Goal: Task Accomplishment & Management: Manage account settings

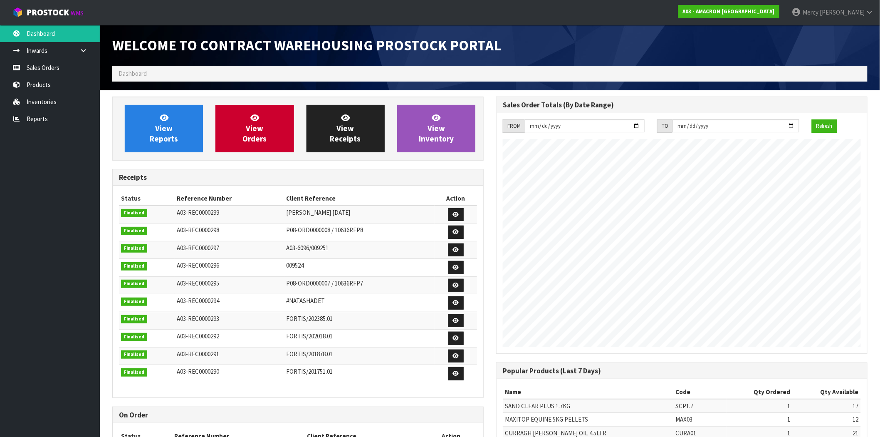
scroll to position [435, 384]
click at [878, 12] on link "Mercy Lyn Ugau" at bounding box center [833, 12] width 94 height 25
click at [845, 34] on link "Logout" at bounding box center [847, 32] width 66 height 11
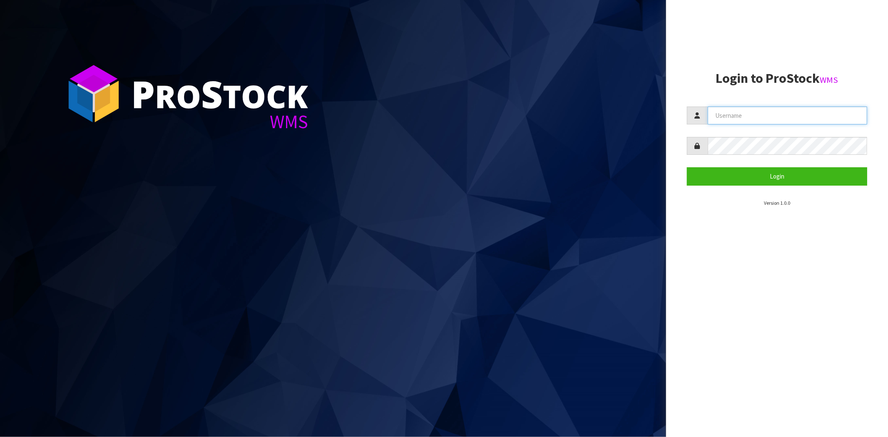
click at [759, 114] on input "text" at bounding box center [786, 116] width 159 height 18
type input "[PERSON_NAME][EMAIL_ADDRESS][DOMAIN_NAME]"
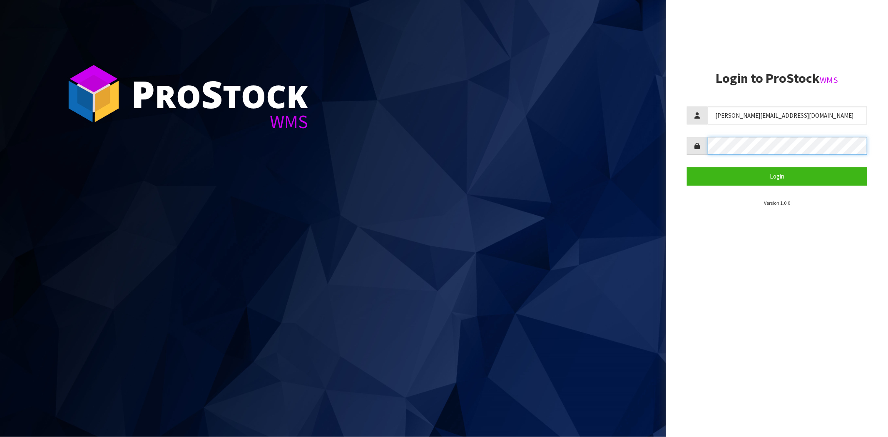
click at [687, 167] on button "Login" at bounding box center [777, 176] width 180 height 18
